Goal: Information Seeking & Learning: Check status

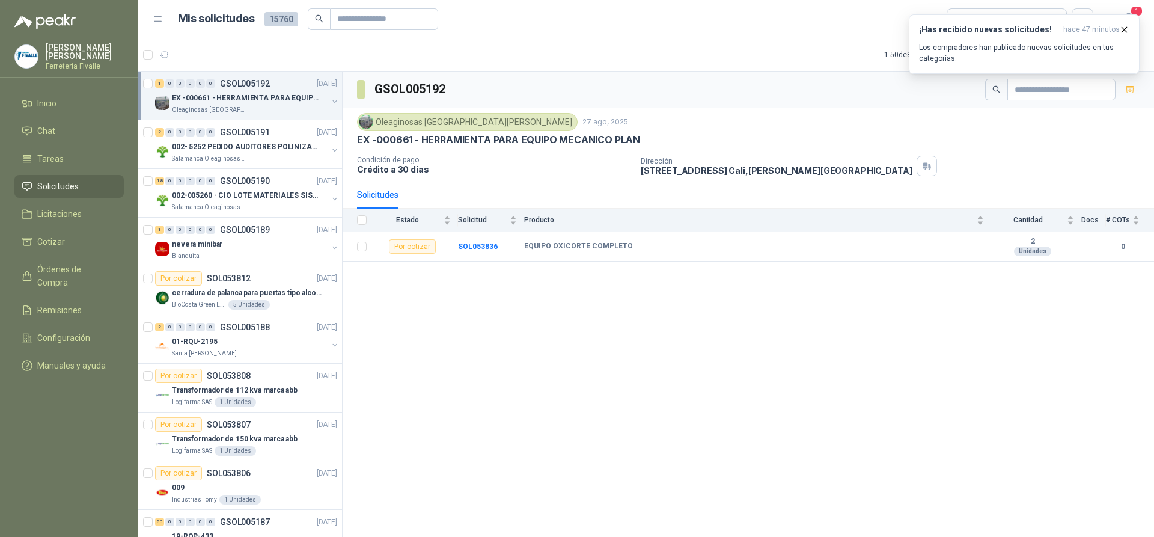
click at [56, 193] on span "Solicitudes" at bounding box center [57, 186] width 41 height 13
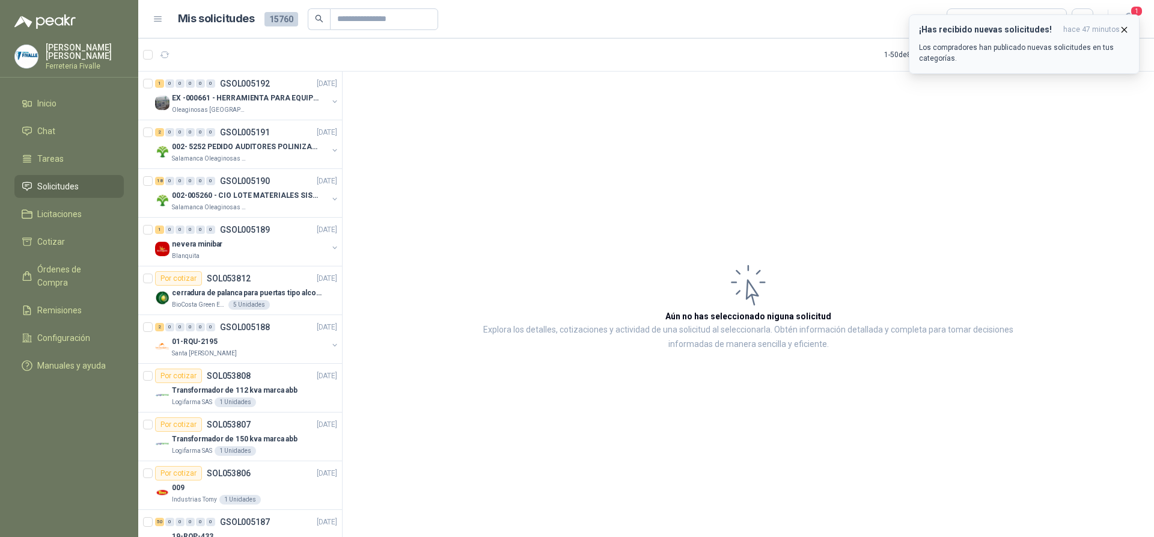
click at [1123, 26] on icon "button" at bounding box center [1124, 30] width 10 height 10
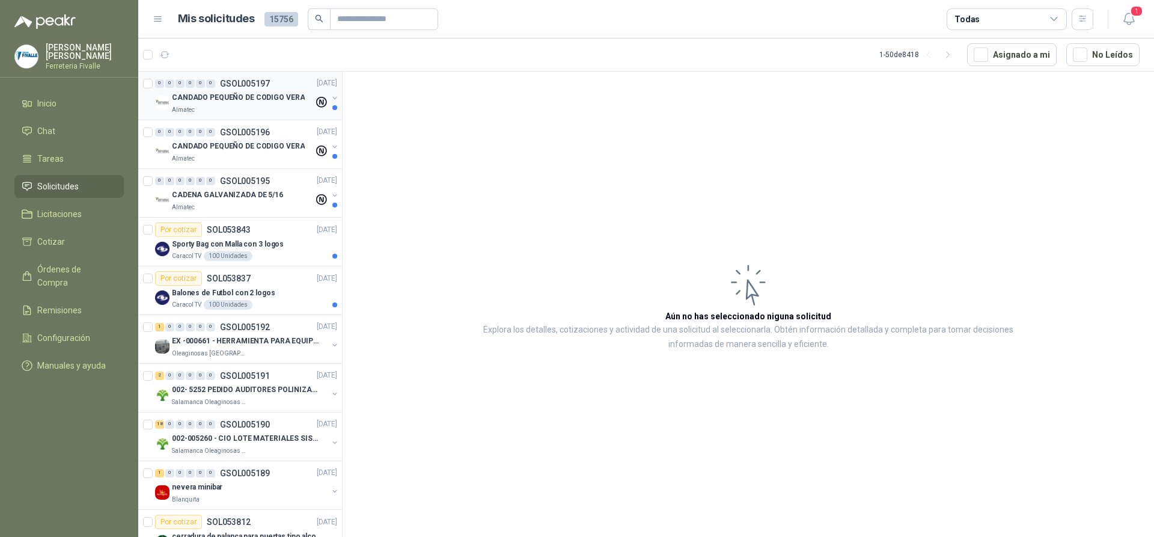
click at [246, 101] on p "CANDADO PEQUEÑO DE CODIGO VERA" at bounding box center [238, 98] width 133 height 11
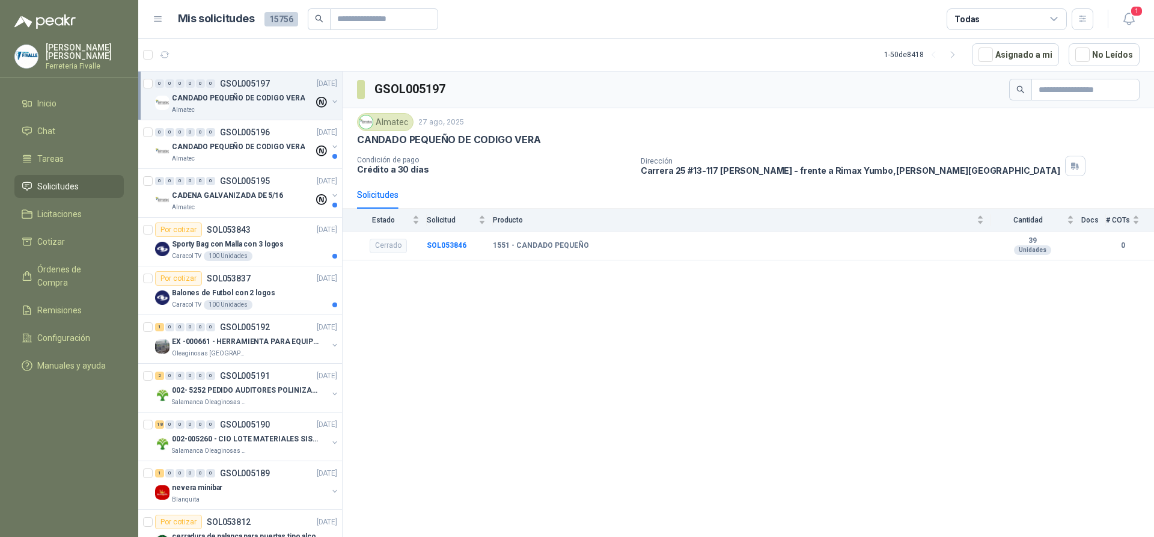
drag, startPoint x: 412, startPoint y: 381, endPoint x: 415, endPoint y: 367, distance: 14.1
click at [412, 381] on div "GSOL005197 Almatec 27 ago, 2025 CANDADO PEQUEÑO DE CODIGO VERA Condición de pag…" at bounding box center [749, 307] width 812 height 470
click at [249, 145] on p "CANDADO PEQUEÑO DE CODIGO VERA" at bounding box center [238, 146] width 133 height 11
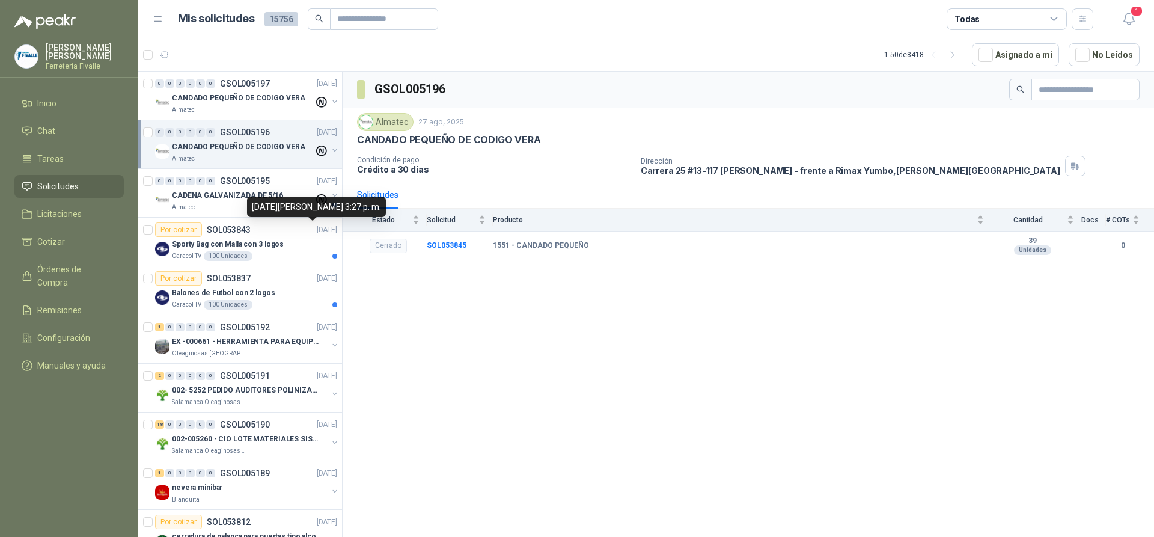
click at [270, 198] on body "CLAUDIA JARAMILLO HURTADO Ferreteria Fivalle Inicio Chat Tareas Solicitudes Lic…" at bounding box center [577, 268] width 1154 height 537
click at [264, 200] on p "CADENA GALVANIZADA DE 5/16" at bounding box center [227, 195] width 111 height 11
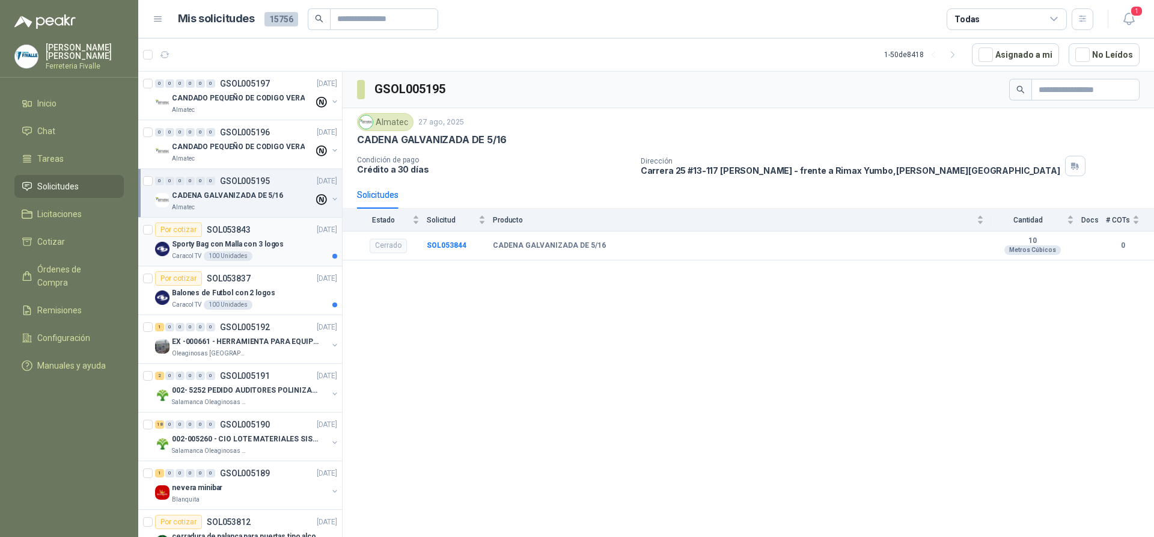
click at [277, 245] on p "Sporty Bag con Malla con 3 logos" at bounding box center [228, 244] width 112 height 11
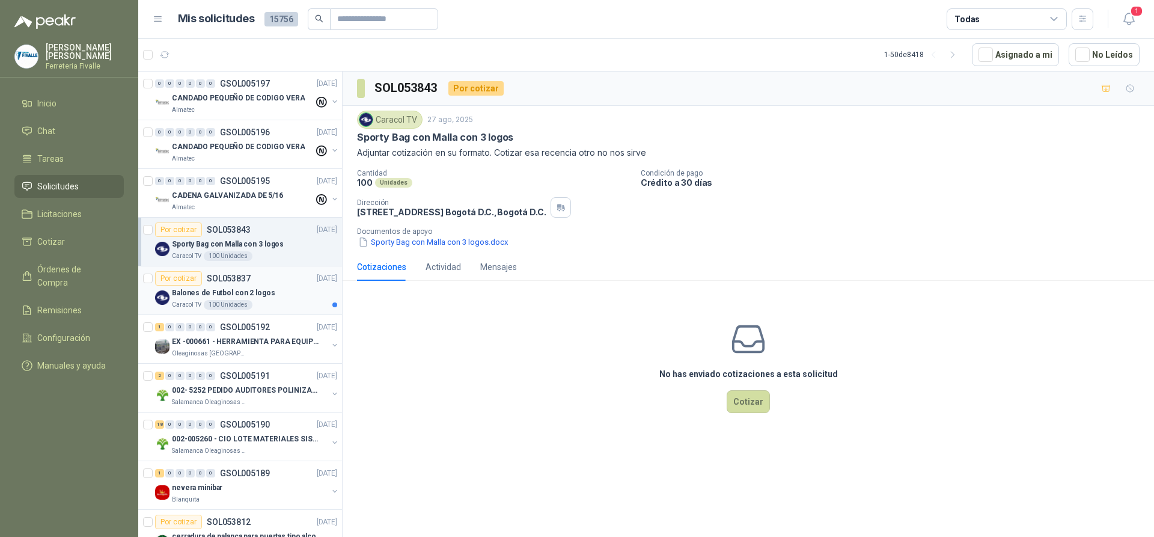
click at [274, 293] on div "Balones de Futbol con 2 logos" at bounding box center [254, 293] width 165 height 14
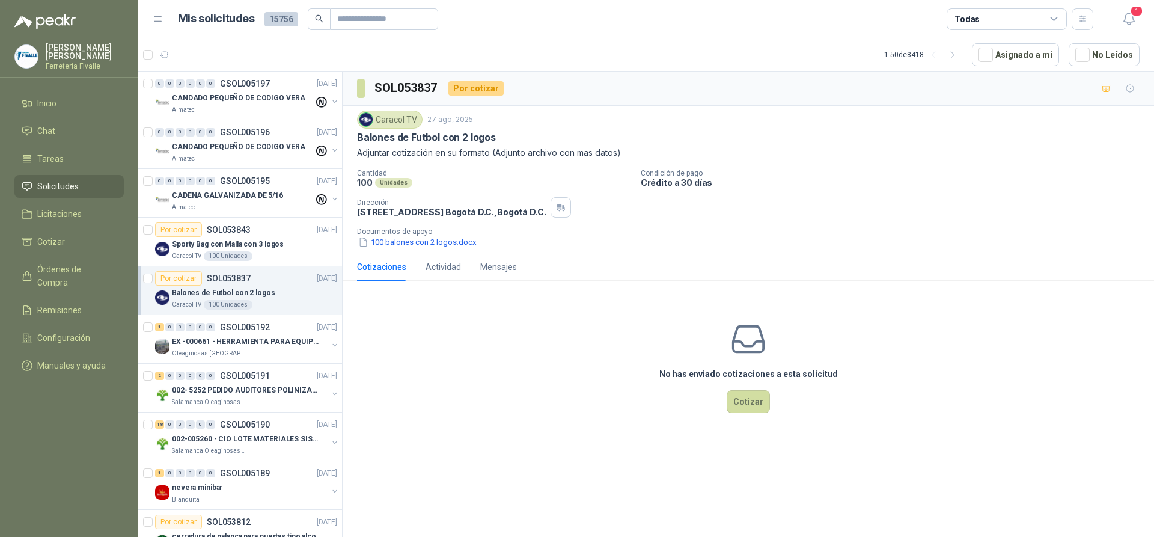
click at [277, 293] on div "Balones de Futbol con 2 logos" at bounding box center [254, 293] width 165 height 14
click at [390, 240] on button "100 balones con 2 logos.docx" at bounding box center [417, 242] width 121 height 13
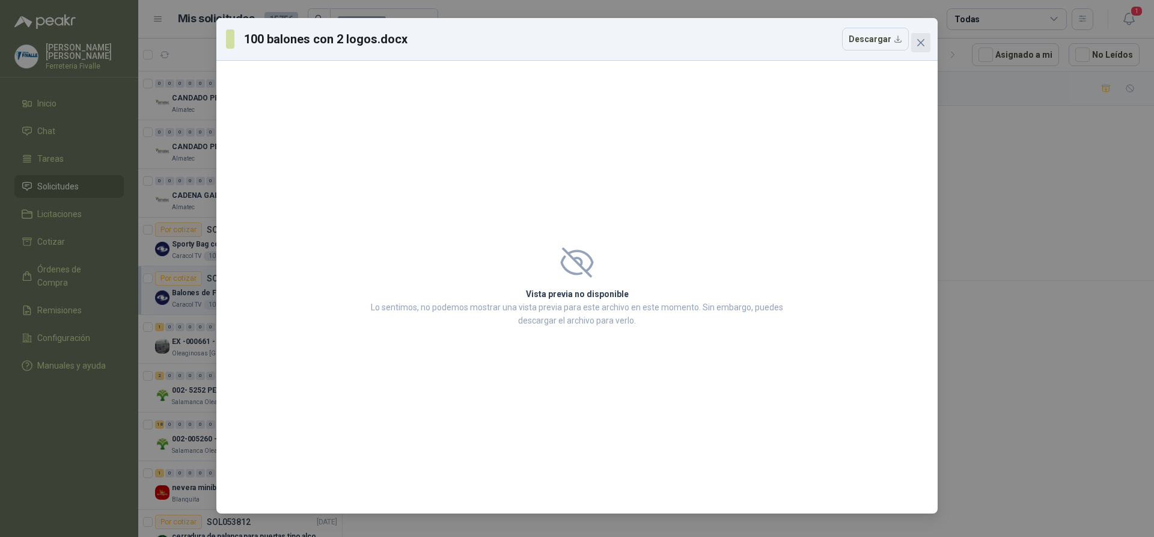
click at [919, 40] on icon "close" at bounding box center [921, 43] width 10 height 10
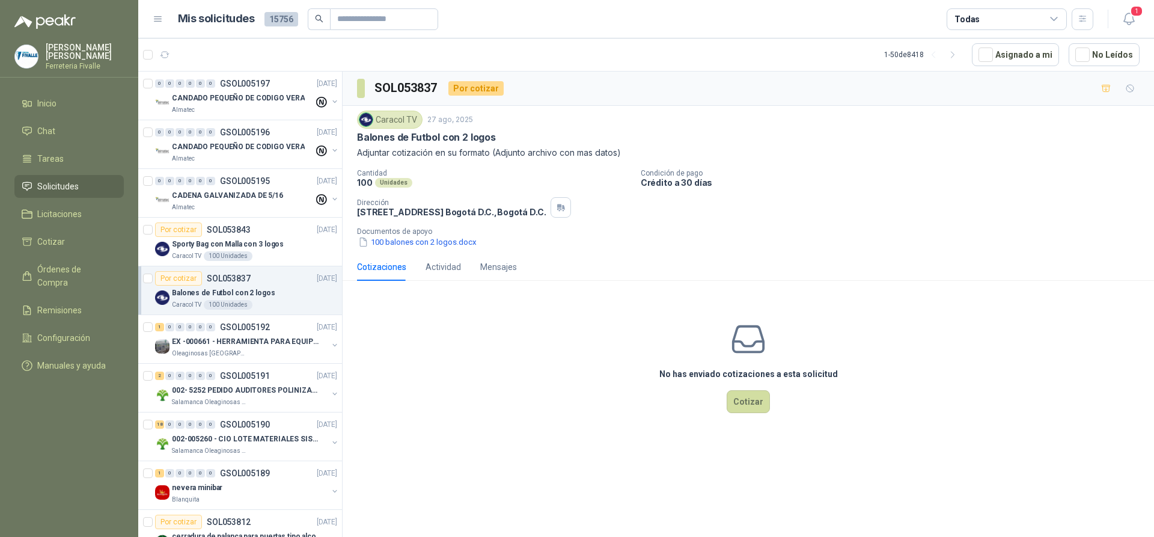
click at [1133, 4] on header "Mis solicitudes 15756 Todas 1" at bounding box center [646, 19] width 1016 height 38
click at [1135, 11] on span "1" at bounding box center [1136, 10] width 13 height 11
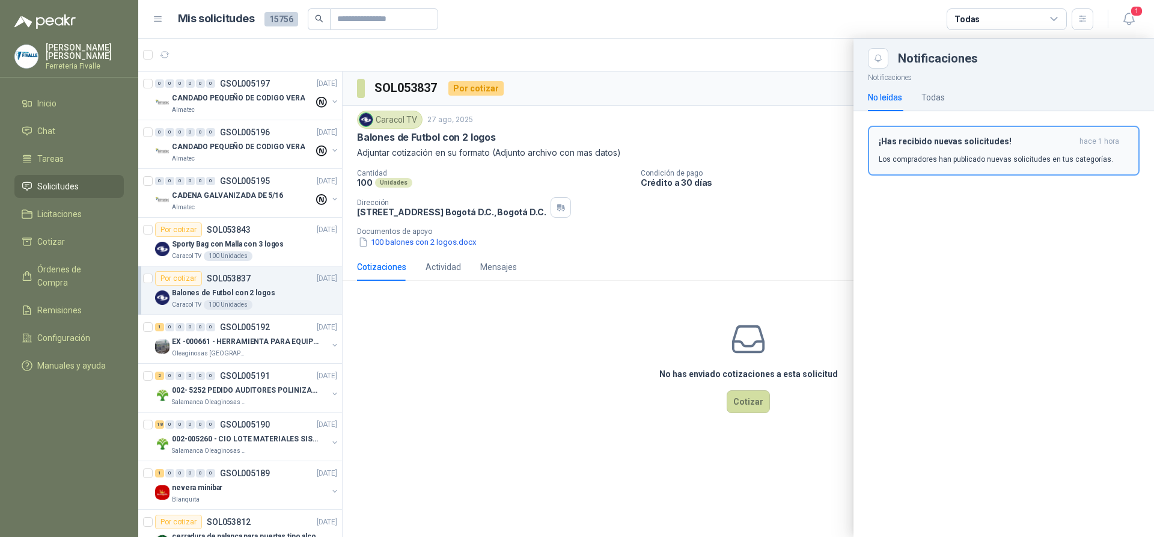
click at [974, 143] on h3 "¡Has recibido nuevas solicitudes!" at bounding box center [977, 141] width 196 height 10
